Goal: Check status: Check status

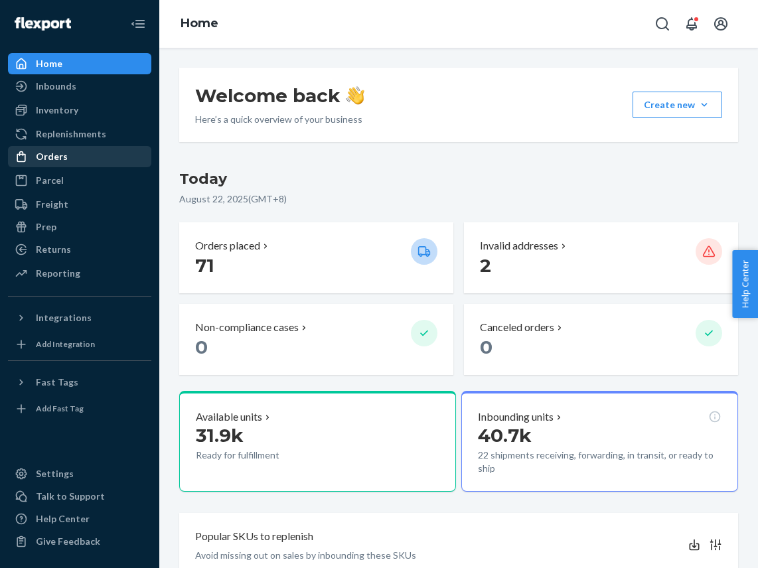
click at [76, 157] on div "Orders" at bounding box center [79, 156] width 141 height 19
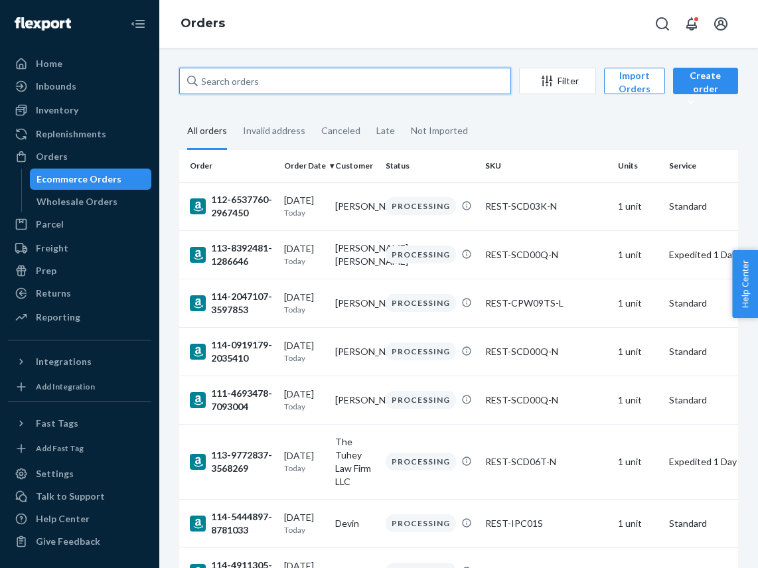
click at [268, 80] on input "text" at bounding box center [345, 81] width 332 height 27
paste input "US25341185"
type input "US25341185"
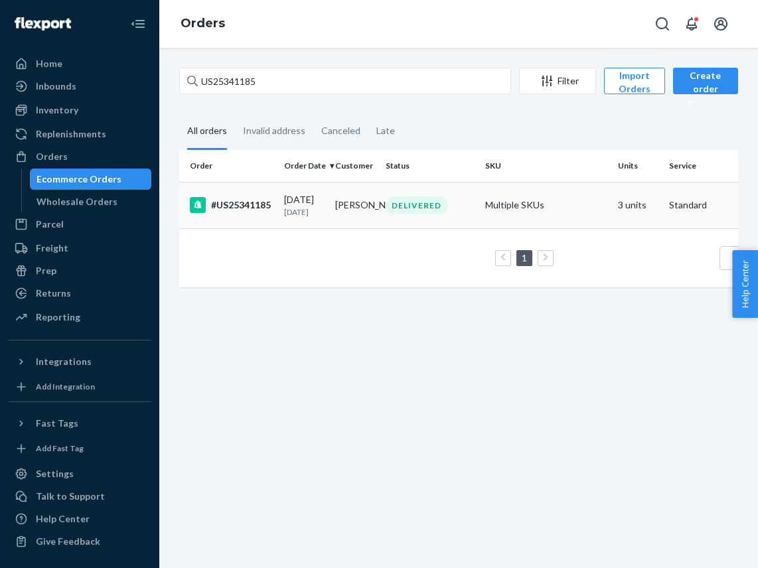
click at [261, 213] on div "#US25341185" at bounding box center [232, 205] width 84 height 16
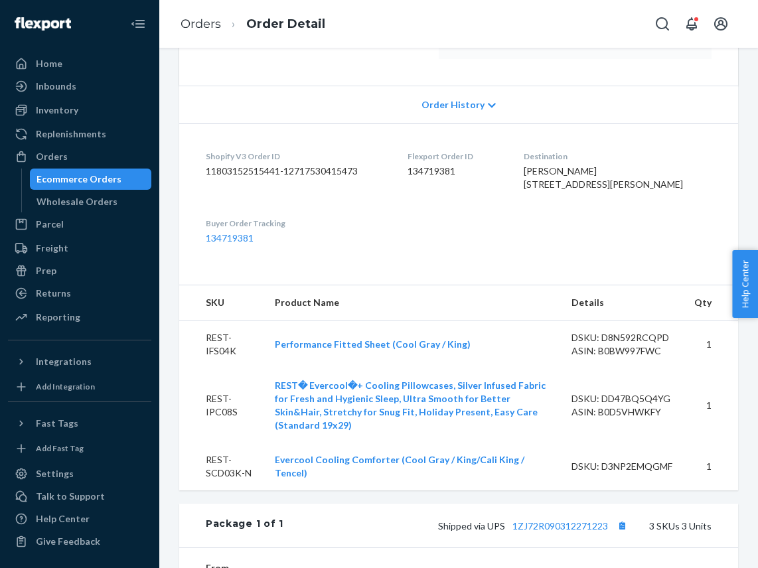
scroll to position [421, 0]
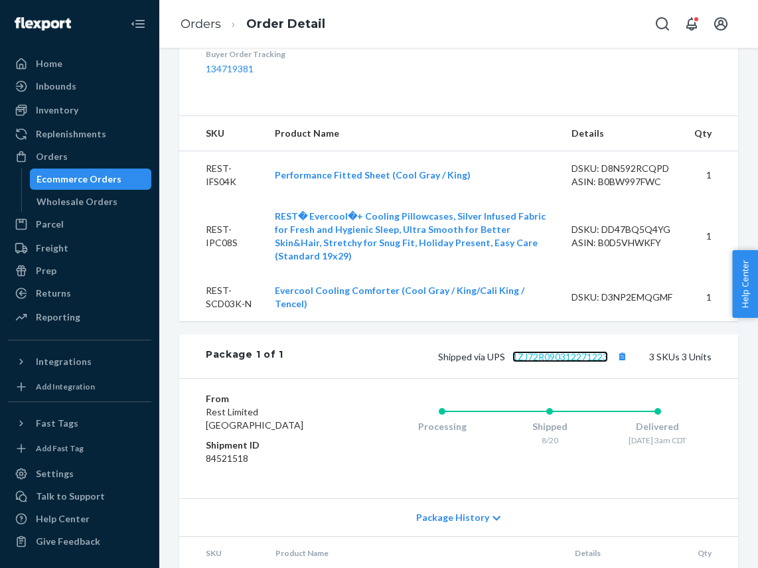
click at [555, 363] on link "1ZJ72R090312271223" at bounding box center [561, 356] width 96 height 11
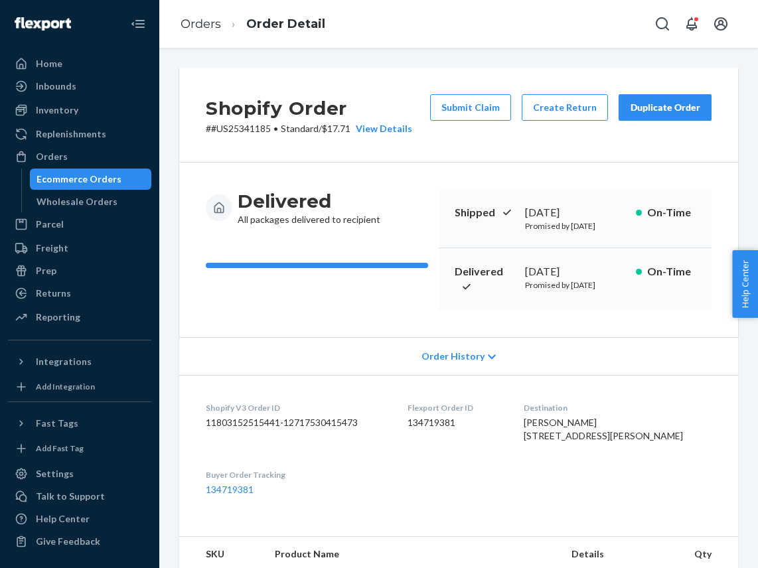
scroll to position [104, 0]
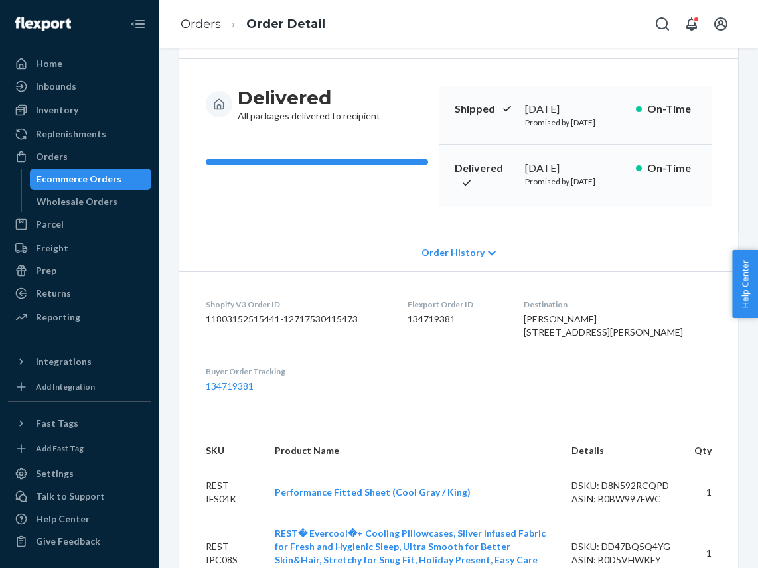
click at [628, 338] on span "[PERSON_NAME] [STREET_ADDRESS][PERSON_NAME]" at bounding box center [603, 325] width 159 height 25
copy span "67010"
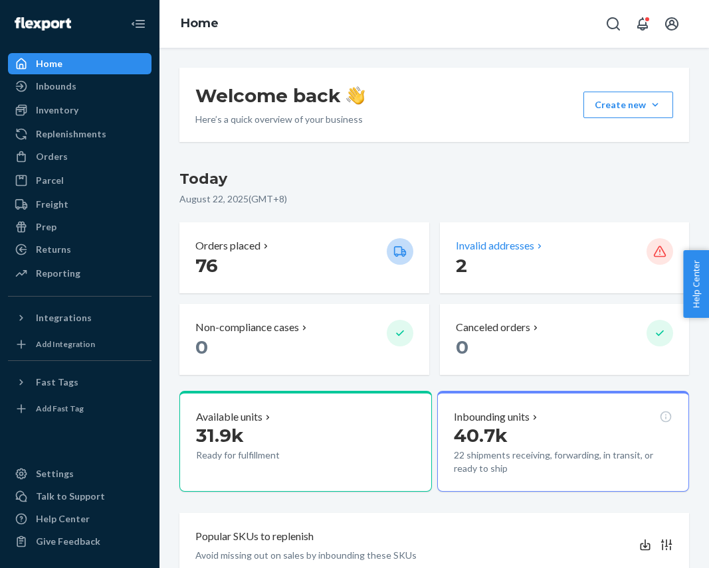
scroll to position [4, 0]
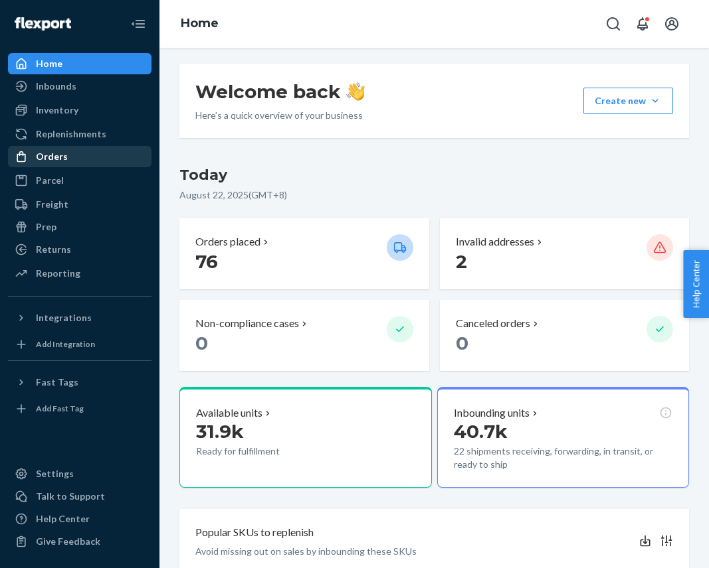
click at [67, 158] on div "Orders" at bounding box center [79, 156] width 141 height 19
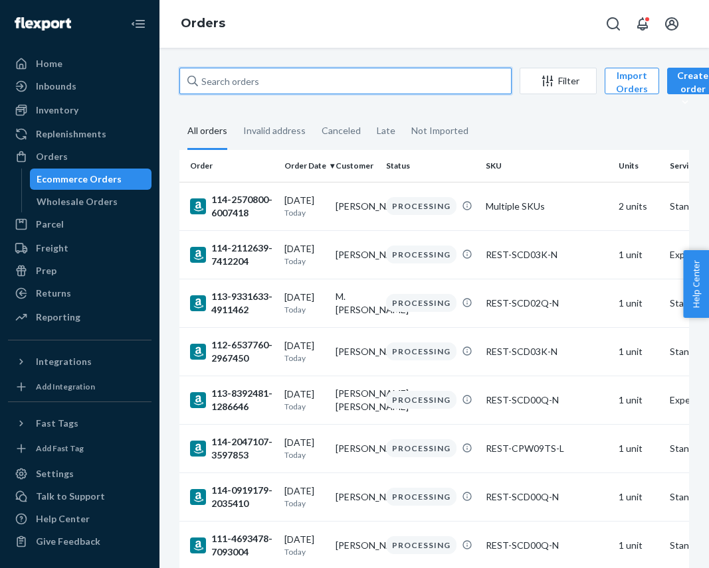
click at [258, 79] on input "text" at bounding box center [345, 81] width 332 height 27
paste input "PD2359481"
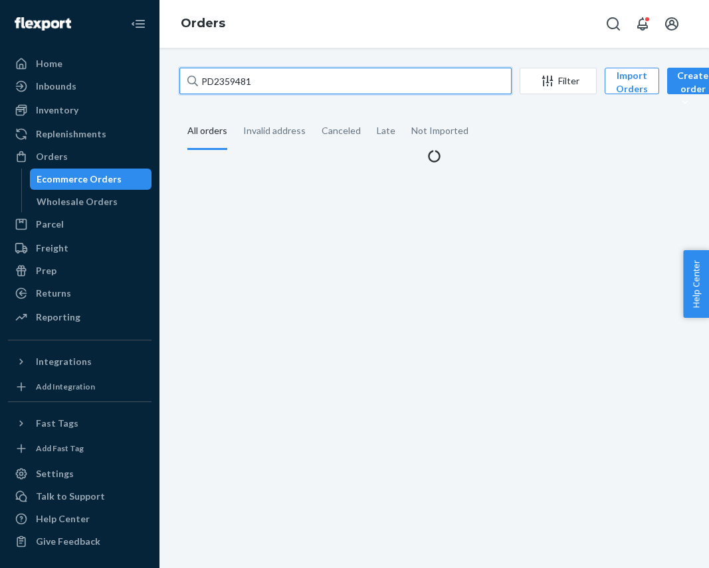
type input "PD2359481"
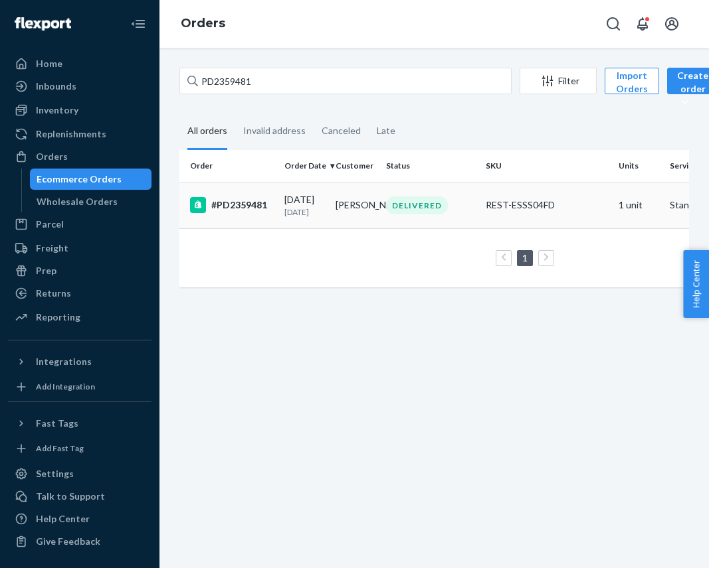
click at [304, 209] on p "3 days ago" at bounding box center [304, 212] width 41 height 11
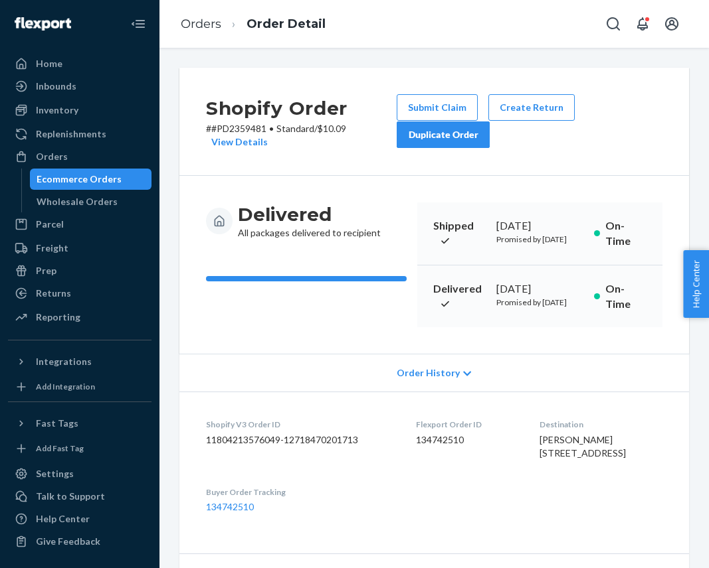
scroll to position [450, 0]
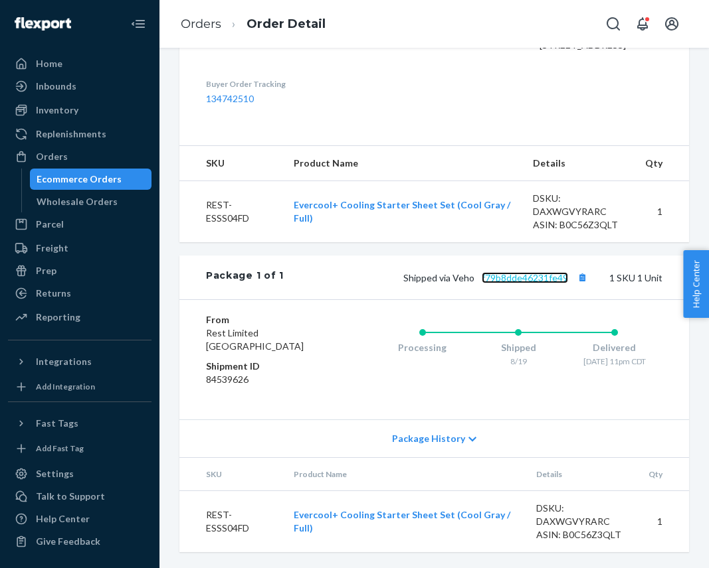
click at [521, 280] on link "f79b8dde46231fe49" at bounding box center [524, 277] width 86 height 11
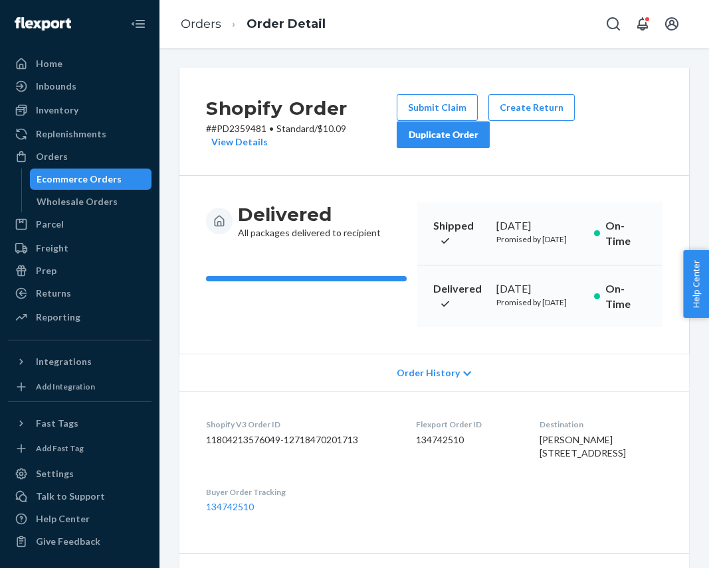
click at [59, 179] on div "Ecommerce Orders" at bounding box center [79, 179] width 85 height 13
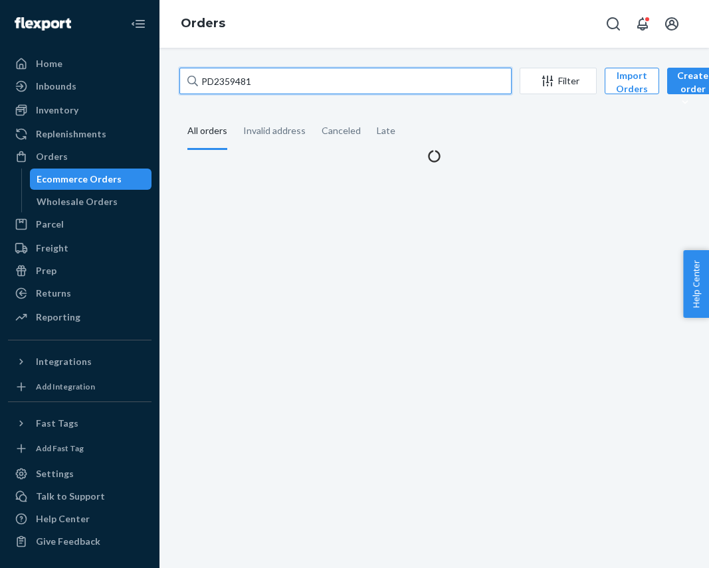
click at [214, 76] on input "PD2359481" at bounding box center [345, 81] width 332 height 27
paste input "US2533461"
type input "US25334611"
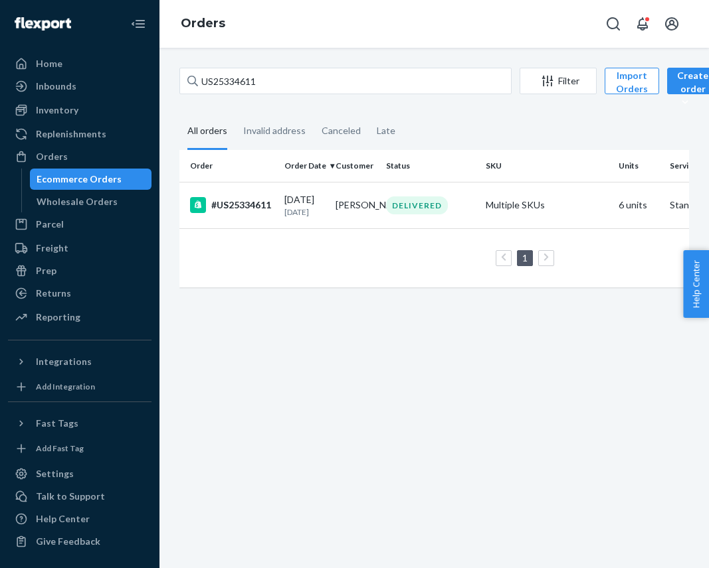
click at [384, 200] on td "DELIVERED" at bounding box center [431, 205] width 100 height 46
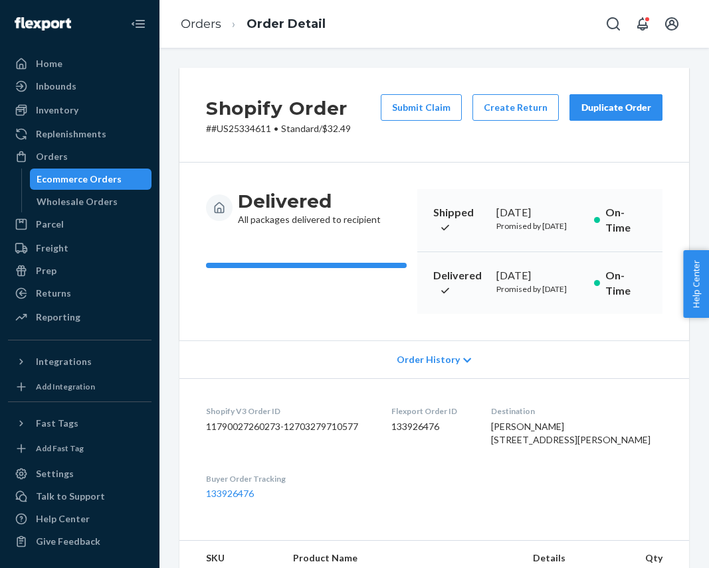
click at [95, 185] on div "Ecommerce Orders" at bounding box center [79, 179] width 85 height 13
